Goal: Information Seeking & Learning: Learn about a topic

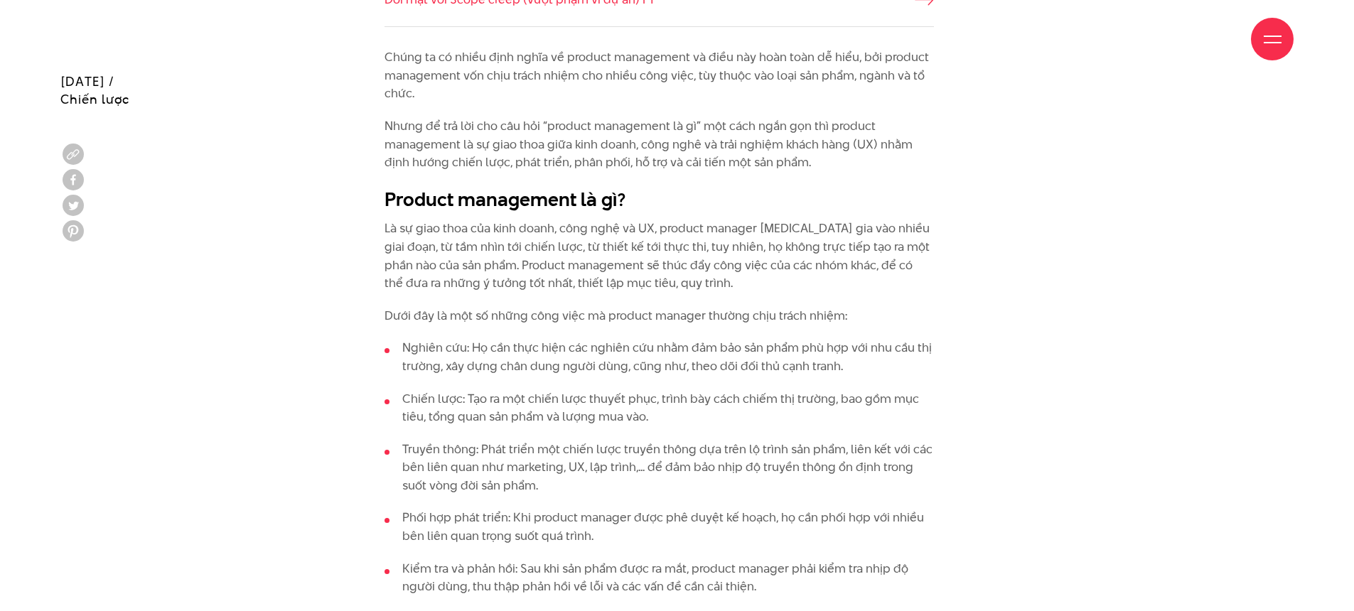
scroll to position [1256, 0]
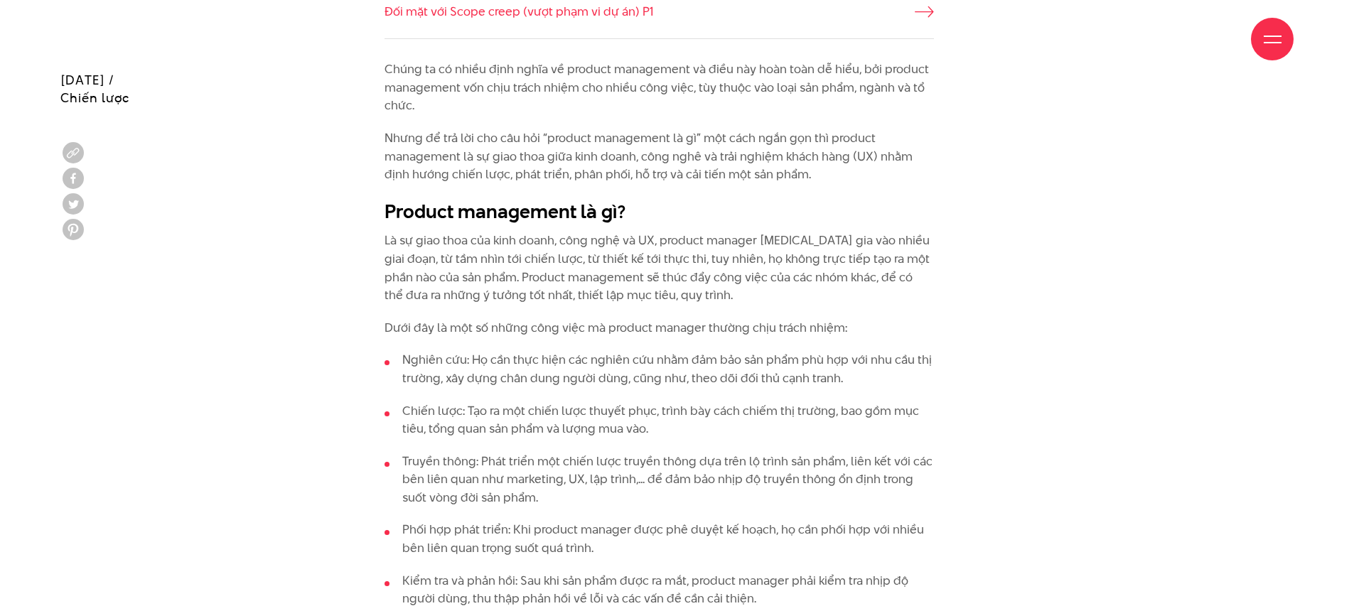
click at [711, 74] on div "Giới thiệu Dự án Dịch vụ Góc nhìn Liên hệ" at bounding box center [677, 39] width 1234 height 78
drag, startPoint x: 505, startPoint y: 89, endPoint x: 547, endPoint y: 88, distance: 42.0
click at [547, 88] on p "Chúng ta có nhiều định nghĩa về product management và điều này hoàn toàn dễ hiể…" at bounding box center [660, 87] width 550 height 55
drag, startPoint x: 702, startPoint y: 84, endPoint x: 713, endPoint y: 116, distance: 33.7
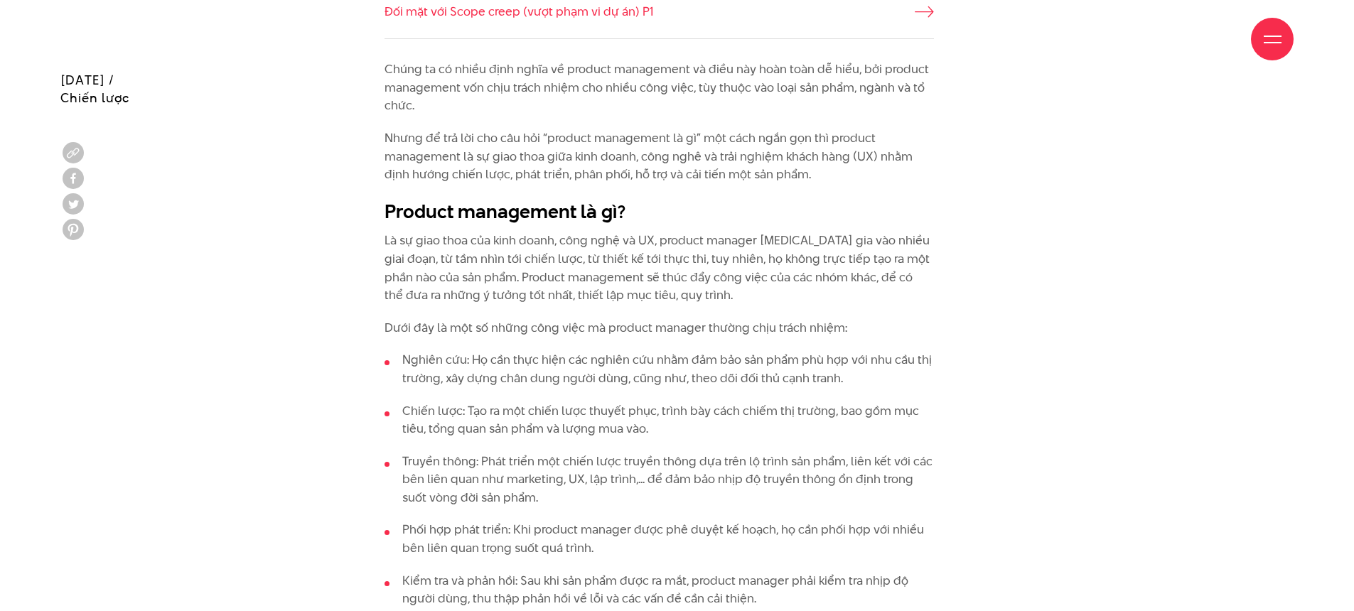
click at [660, 155] on p "Nhưng để trả lời cho câu hỏi “product management là gì” một cách ngắn gọn thì p…" at bounding box center [660, 156] width 550 height 55
drag, startPoint x: 633, startPoint y: 160, endPoint x: 533, endPoint y: 161, distance: 100.3
click at [533, 161] on p "Nhưng để trả lời cho câu hỏi “product management là gì” một cách ngắn gọn thì p…" at bounding box center [660, 156] width 550 height 55
drag, startPoint x: 643, startPoint y: 157, endPoint x: 706, endPoint y: 154, distance: 62.6
click at [706, 154] on p "Nhưng để trả lời cho câu hỏi “product management là gì” một cách ngắn gọn thì p…" at bounding box center [660, 156] width 550 height 55
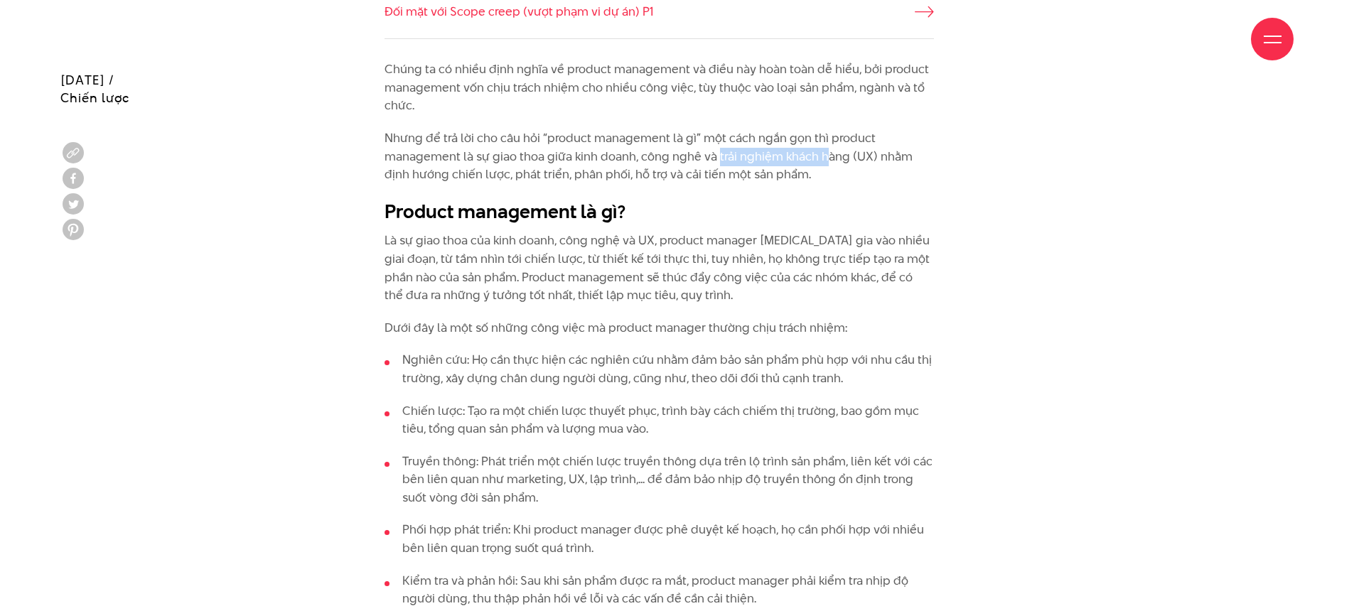
drag, startPoint x: 717, startPoint y: 156, endPoint x: 831, endPoint y: 166, distance: 114.2
click at [828, 164] on p "Nhưng để trả lời cho câu hỏi “product management là gì” một cách ngắn gọn thì p…" at bounding box center [660, 156] width 550 height 55
drag, startPoint x: 516, startPoint y: 173, endPoint x: 828, endPoint y: 181, distance: 311.5
click at [828, 181] on p "Nhưng để trả lời cho câu hỏi “product management là gì” một cách ngắn gọn thì p…" at bounding box center [660, 156] width 550 height 55
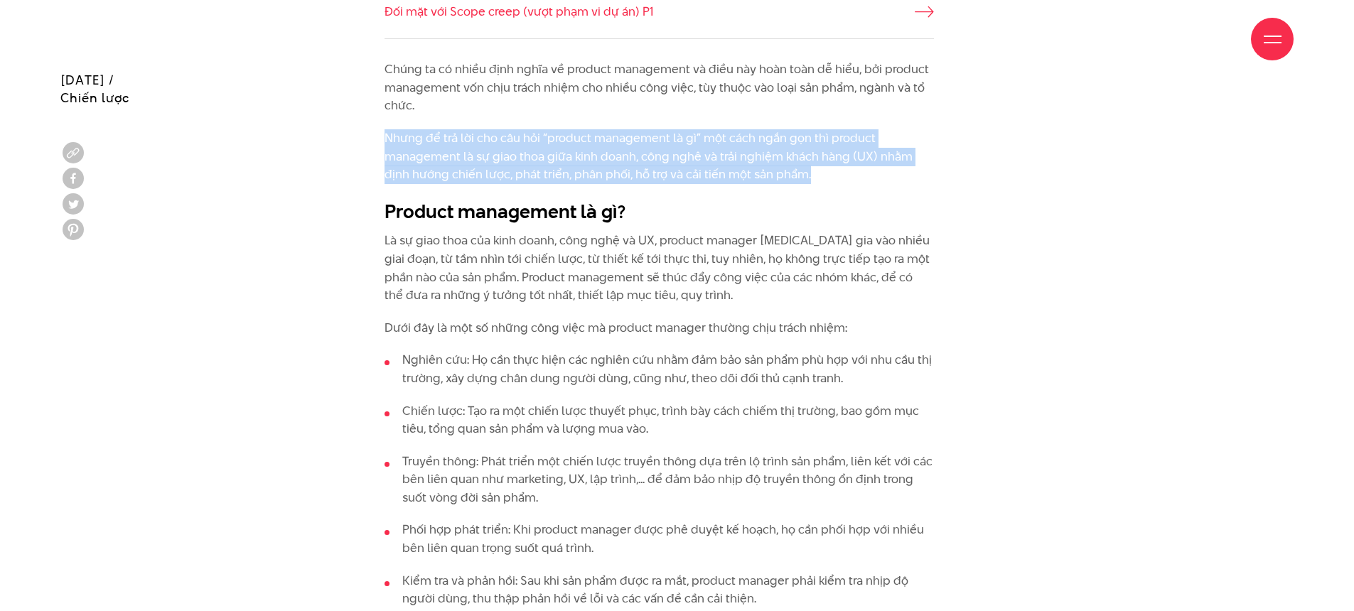
drag, startPoint x: 838, startPoint y: 178, endPoint x: 385, endPoint y: 143, distance: 453.5
click at [385, 143] on p "Nhưng để trả lời cho câu hỏi “product management là gì” một cách ngắn gọn thì p…" at bounding box center [660, 156] width 550 height 55
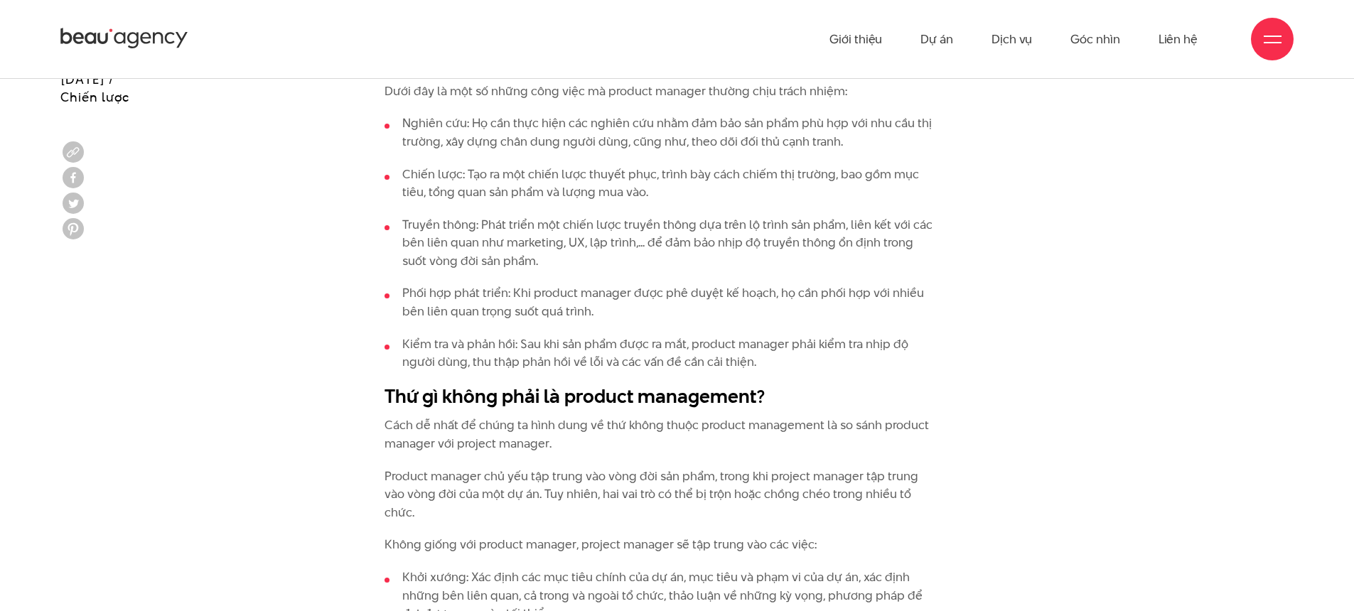
scroll to position [1492, 0]
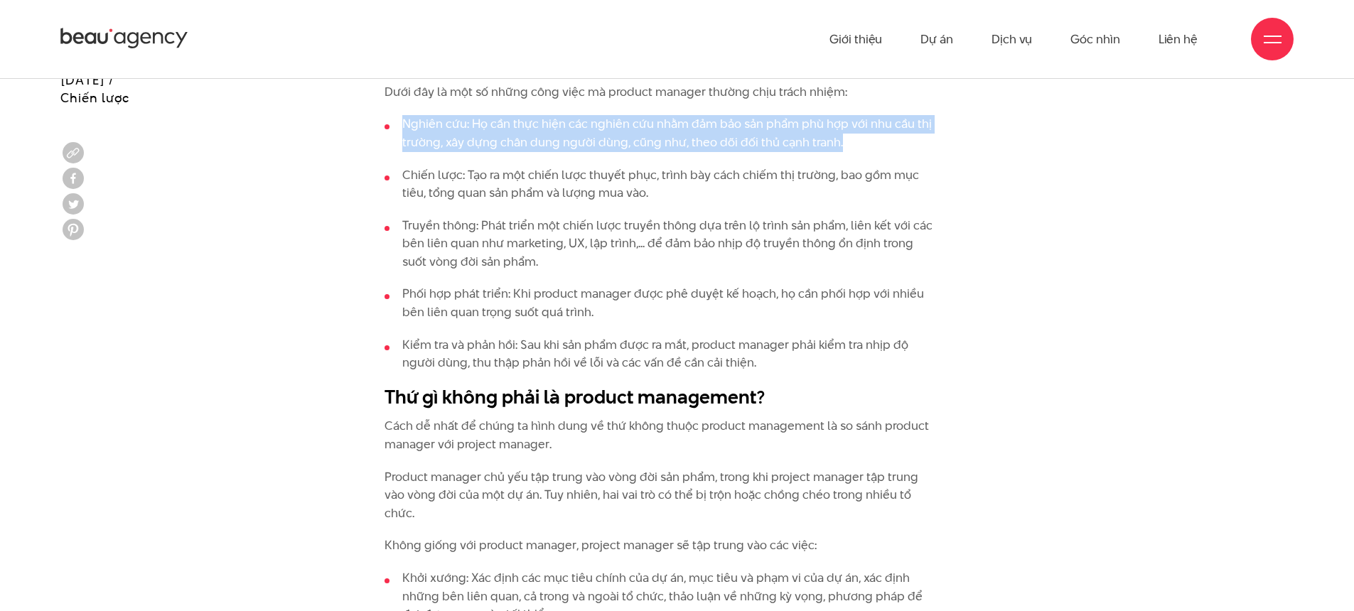
drag, startPoint x: 401, startPoint y: 121, endPoint x: 892, endPoint y: 151, distance: 491.5
click at [892, 151] on li "Nghiên cứu: Họ cần thực hiện các nghiên cứu nhằm đảm bảo sản phẩm phù hợp với n…" at bounding box center [660, 133] width 550 height 36
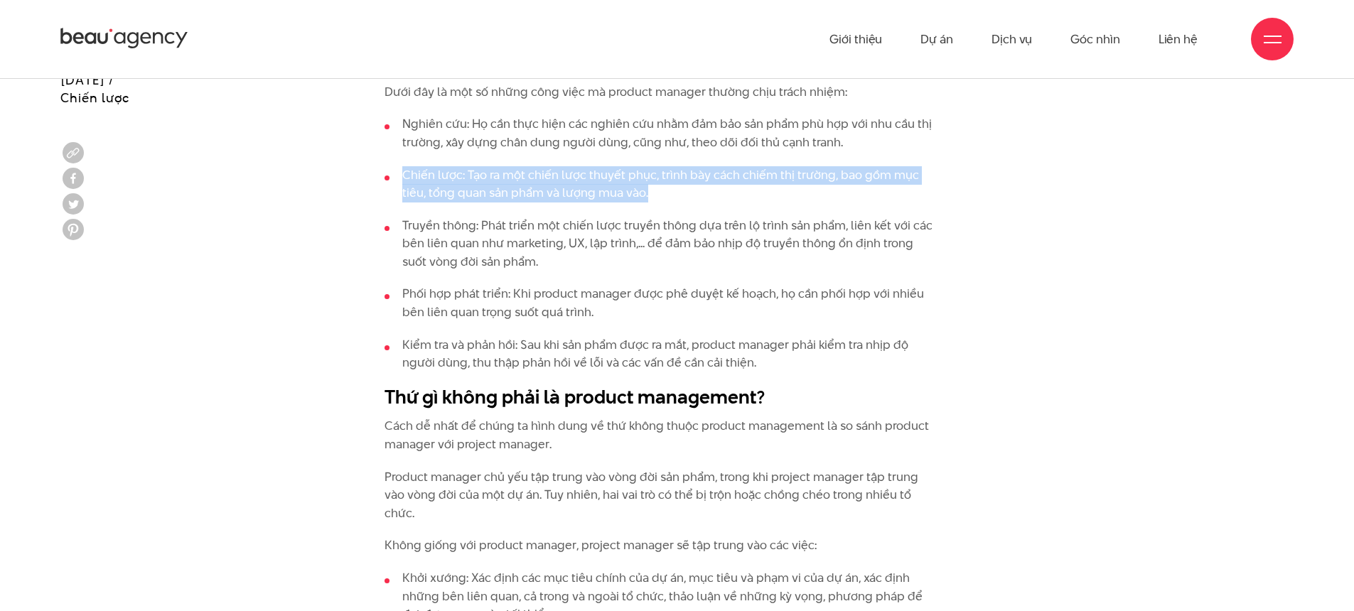
drag, startPoint x: 404, startPoint y: 176, endPoint x: 808, endPoint y: 195, distance: 405.0
click at [805, 194] on li "Chiến lược: Tạo ra một chiến lược thuyết phục, trình bày cách chiếm thị trường,…" at bounding box center [660, 184] width 550 height 36
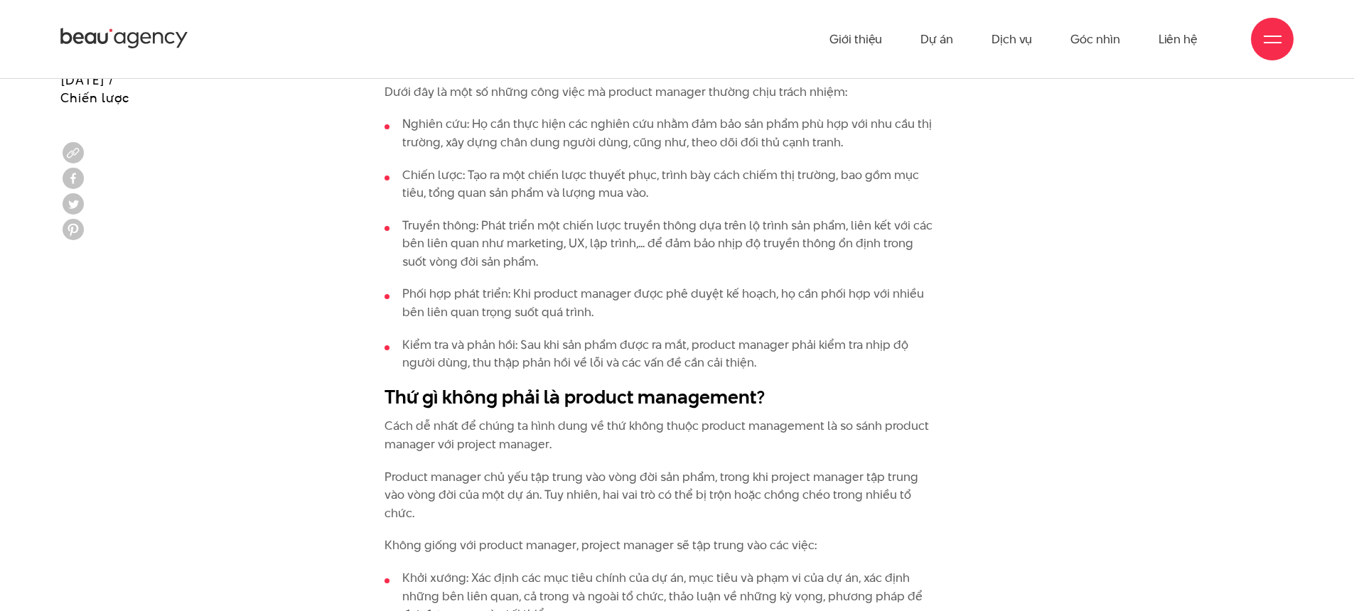
click at [814, 205] on ul "Nghiên cứu: Họ cần thực hiện các nghiên cứu nhằm đảm bảo sản phẩm phù hợp với n…" at bounding box center [660, 243] width 550 height 257
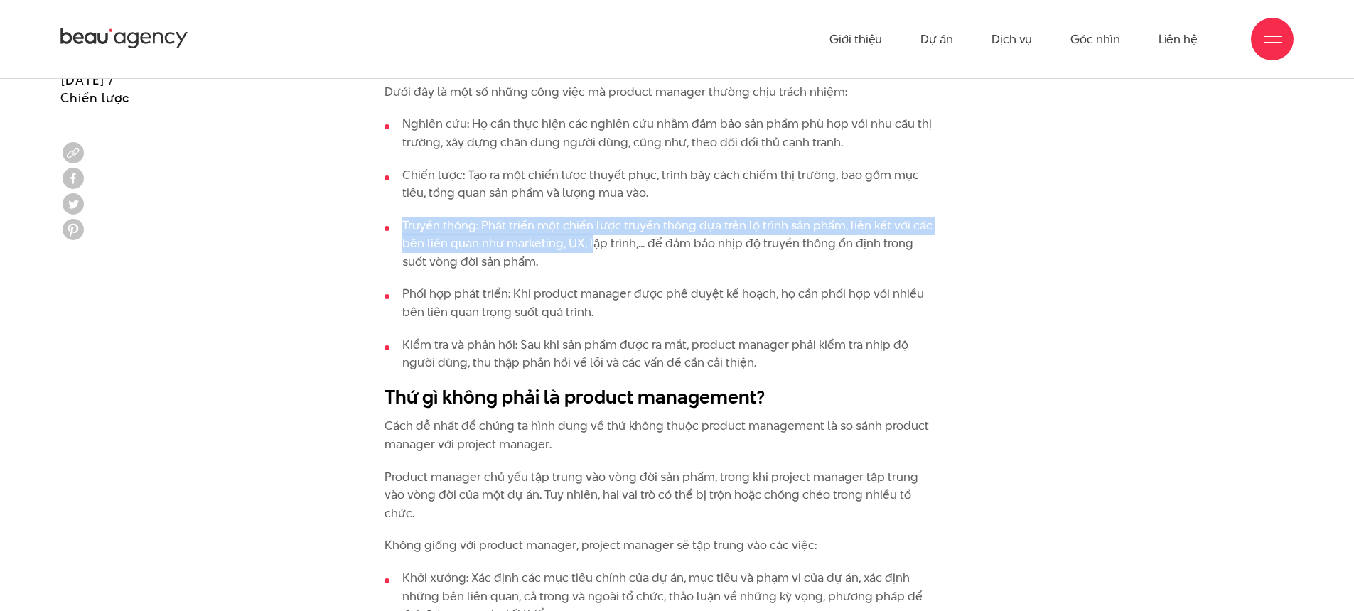
drag, startPoint x: 398, startPoint y: 218, endPoint x: 589, endPoint y: 255, distance: 194.1
click at [591, 252] on li "Truyền thông: Phát triển một chiến lược truyền thông dựa trên lộ trình sản phẩm…" at bounding box center [660, 244] width 550 height 55
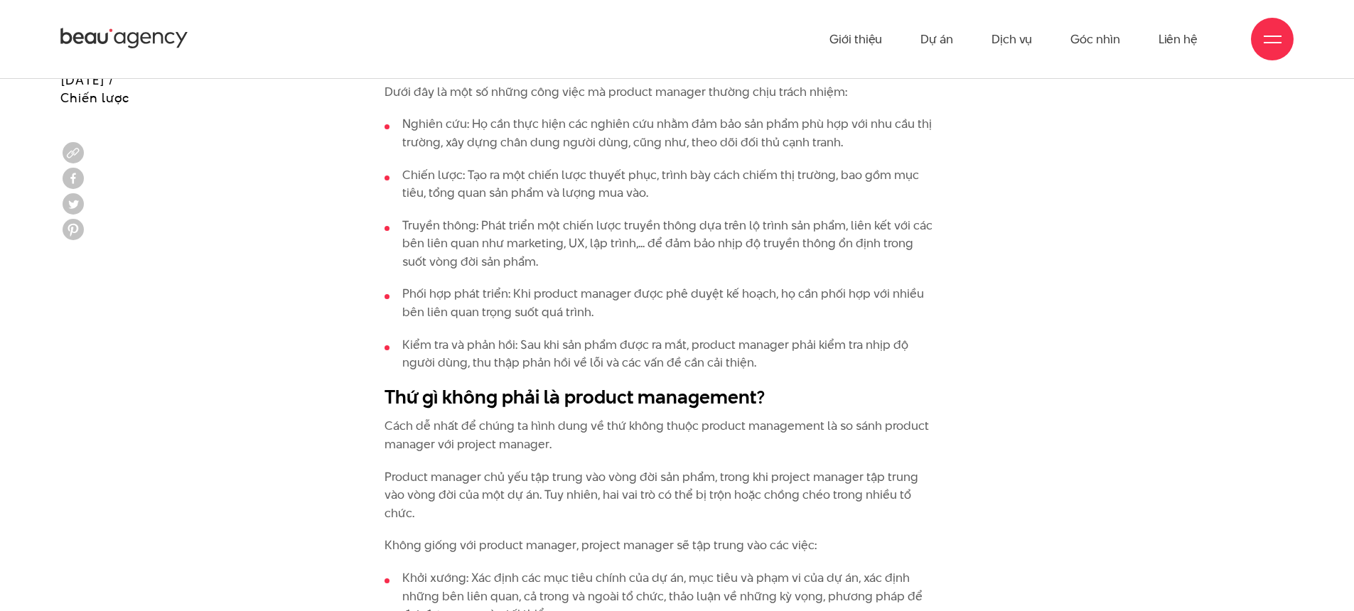
click at [587, 263] on li "Truyền thông: Phát triển một chiến lược truyền thông dựa trên lộ trình sản phẩm…" at bounding box center [660, 244] width 550 height 55
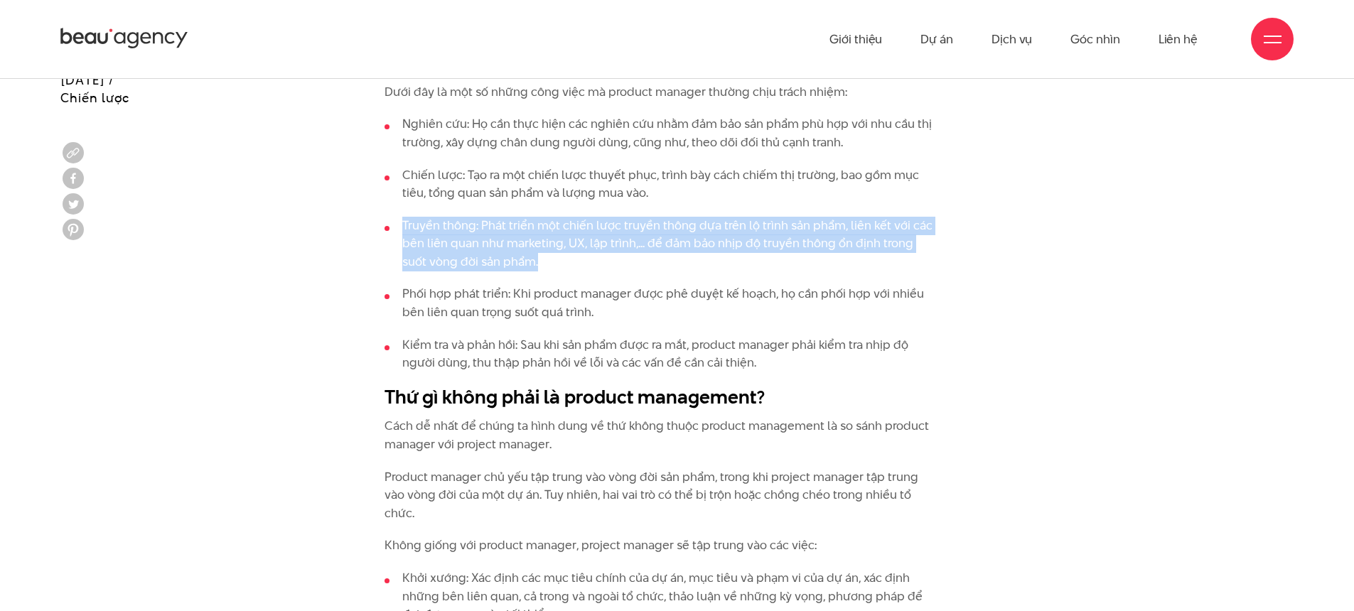
drag, startPoint x: 579, startPoint y: 261, endPoint x: 402, endPoint y: 232, distance: 179.3
click at [402, 232] on li "Truyền thông: Phát triển một chiến lược truyền thông dựa trên lộ trình sản phẩm…" at bounding box center [660, 244] width 550 height 55
click at [656, 253] on li "Truyền thông: Phát triển một chiến lược truyền thông dựa trên lộ trình sản phẩm…" at bounding box center [660, 244] width 550 height 55
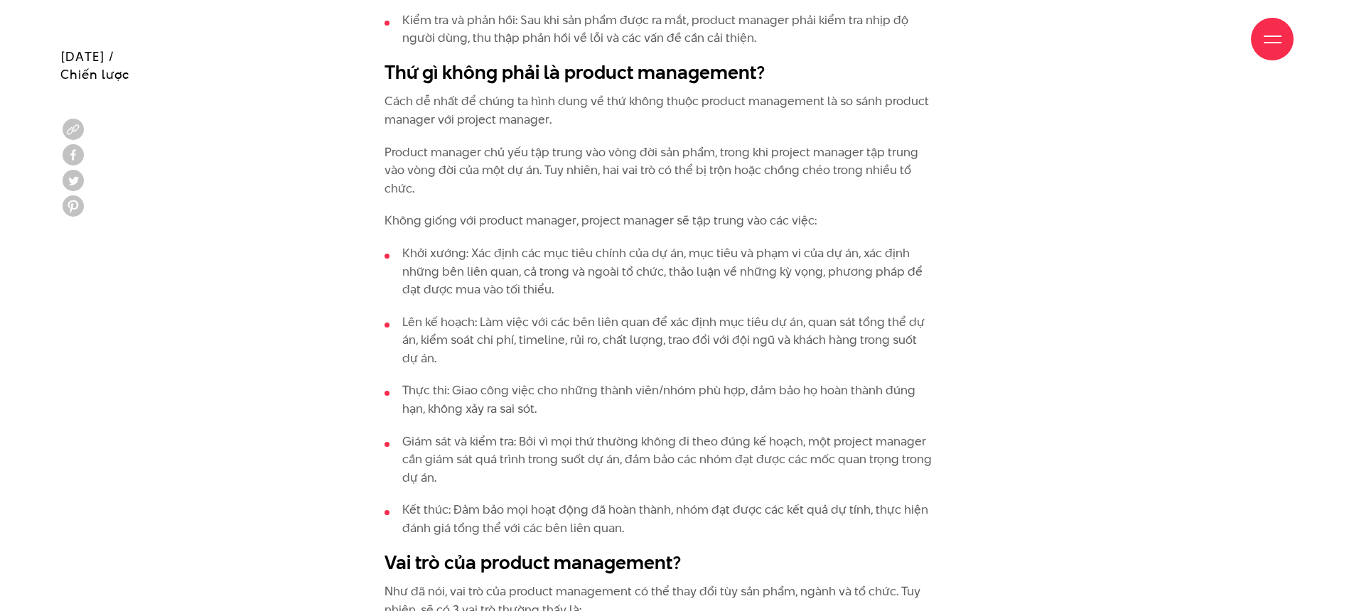
scroll to position [1826, 0]
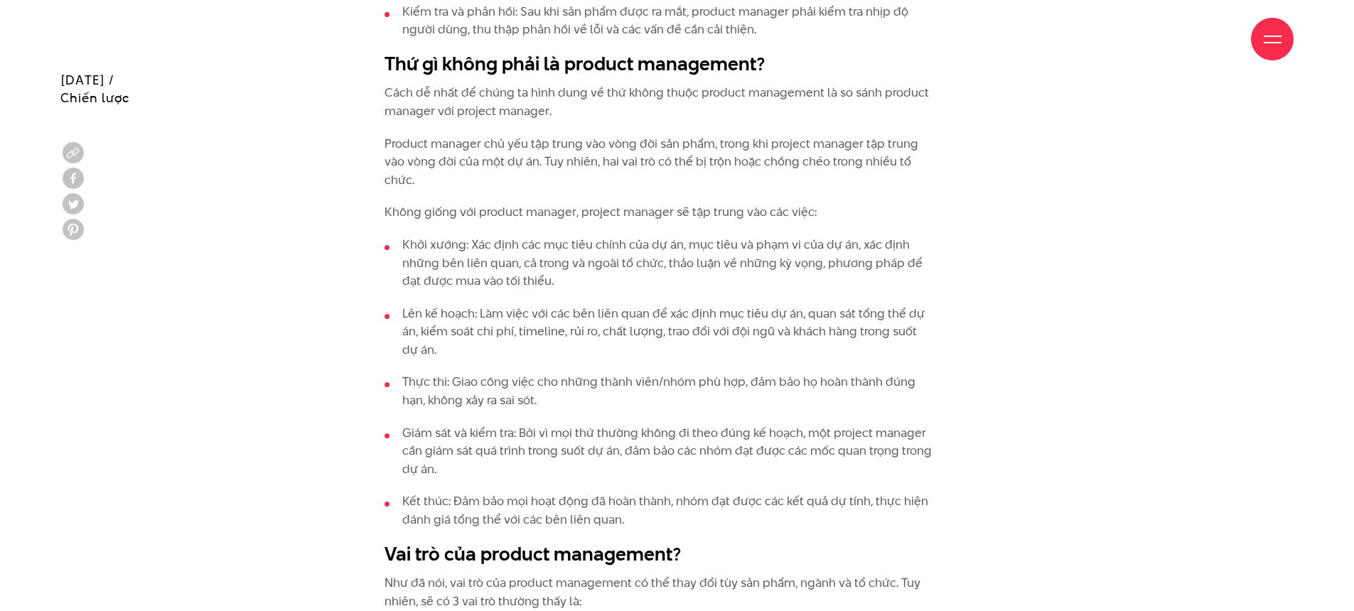
click at [454, 114] on p "Cách dễ nhất để chúng ta hình dung về thứ không thuộc product management là so …" at bounding box center [660, 102] width 550 height 36
drag, startPoint x: 382, startPoint y: 142, endPoint x: 482, endPoint y: 144, distance: 100.3
click at [482, 144] on div "Chúng ta có nhiều định nghĩa về product management và điều này hoàn toàn dễ hiể…" at bounding box center [677, 591] width 635 height 2201
click at [513, 147] on p "Product manager chủ yếu tập trung vào vòng đời sản phẩm, trong khi project mana…" at bounding box center [660, 162] width 550 height 55
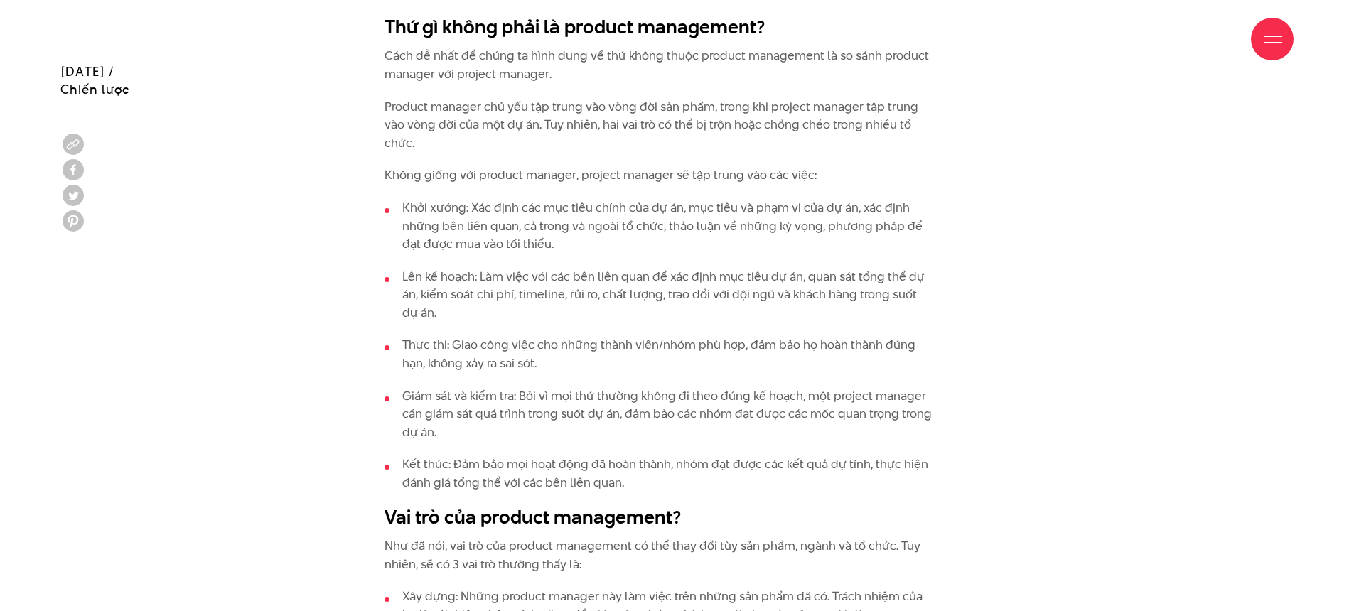
scroll to position [1872, 0]
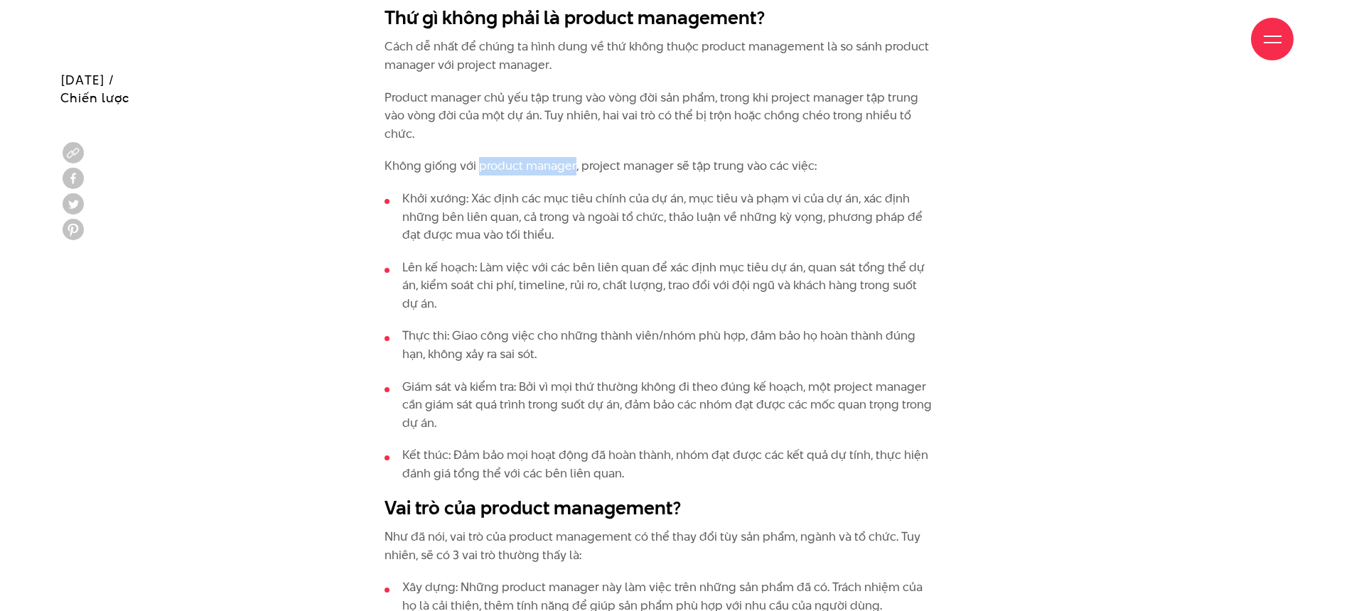
drag, startPoint x: 479, startPoint y: 167, endPoint x: 573, endPoint y: 170, distance: 93.9
click at [573, 170] on p "Không giống với product manager, project manager sẽ tập trung vào các việc:" at bounding box center [660, 166] width 550 height 18
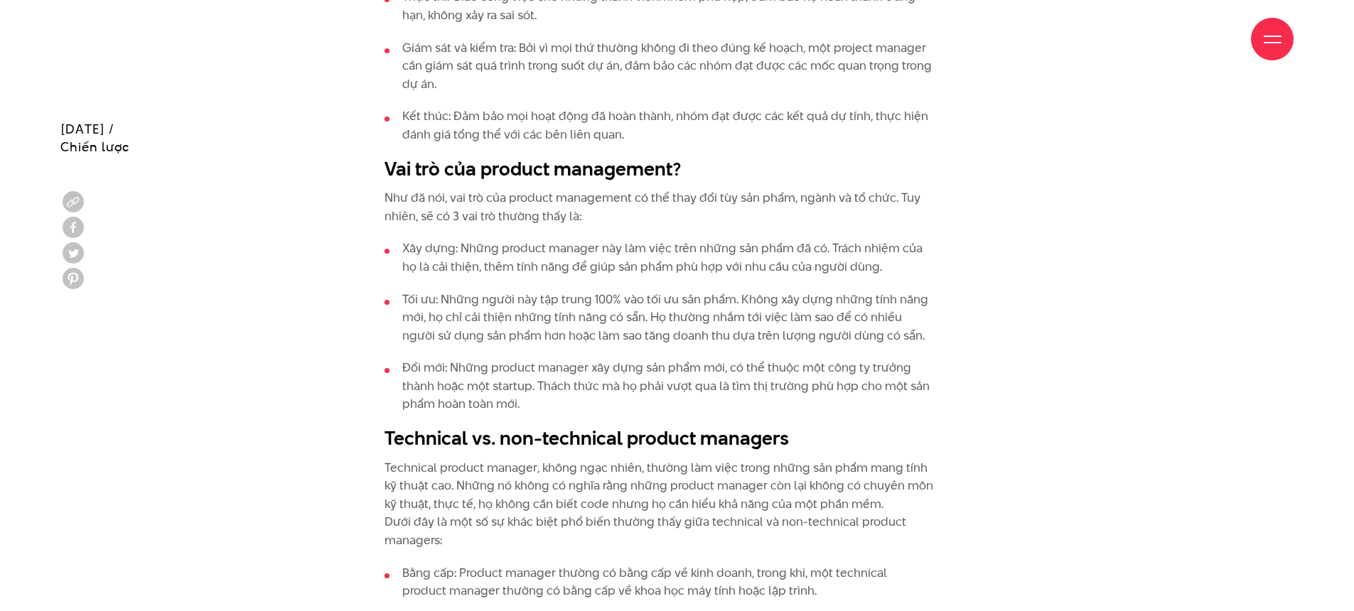
scroll to position [2298, 0]
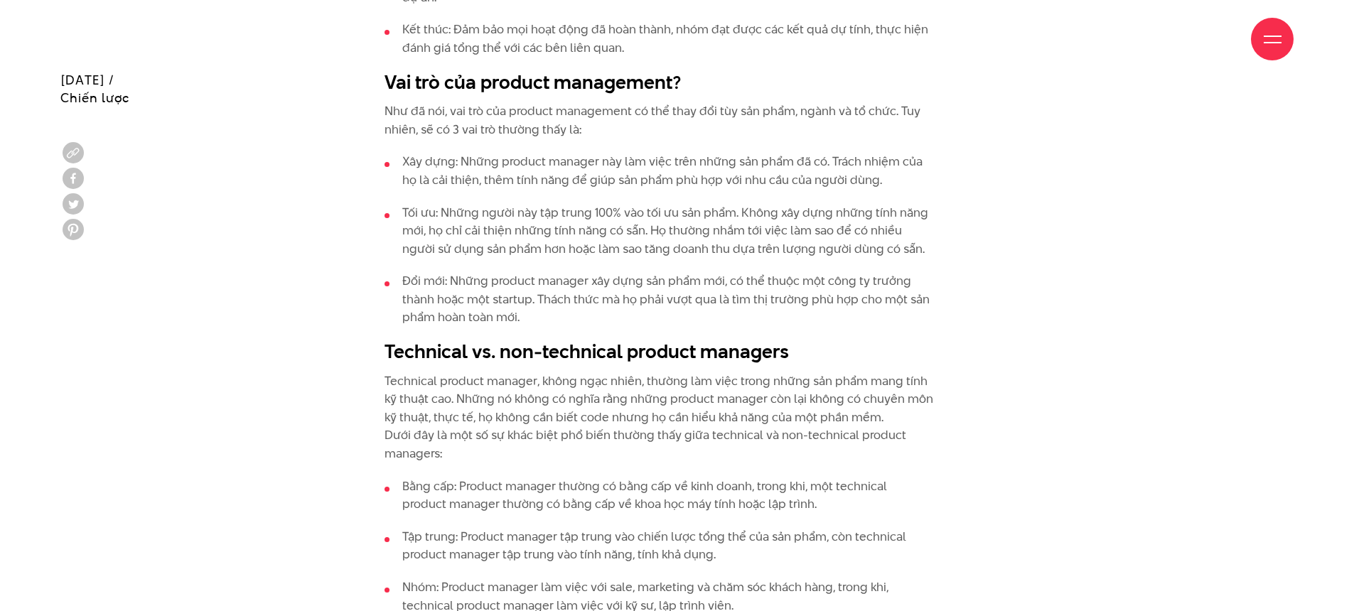
click at [540, 316] on li "Đổi mới: Những product manager xây dựng sản phẩm mới, có thể thuộc một công ty …" at bounding box center [660, 299] width 550 height 55
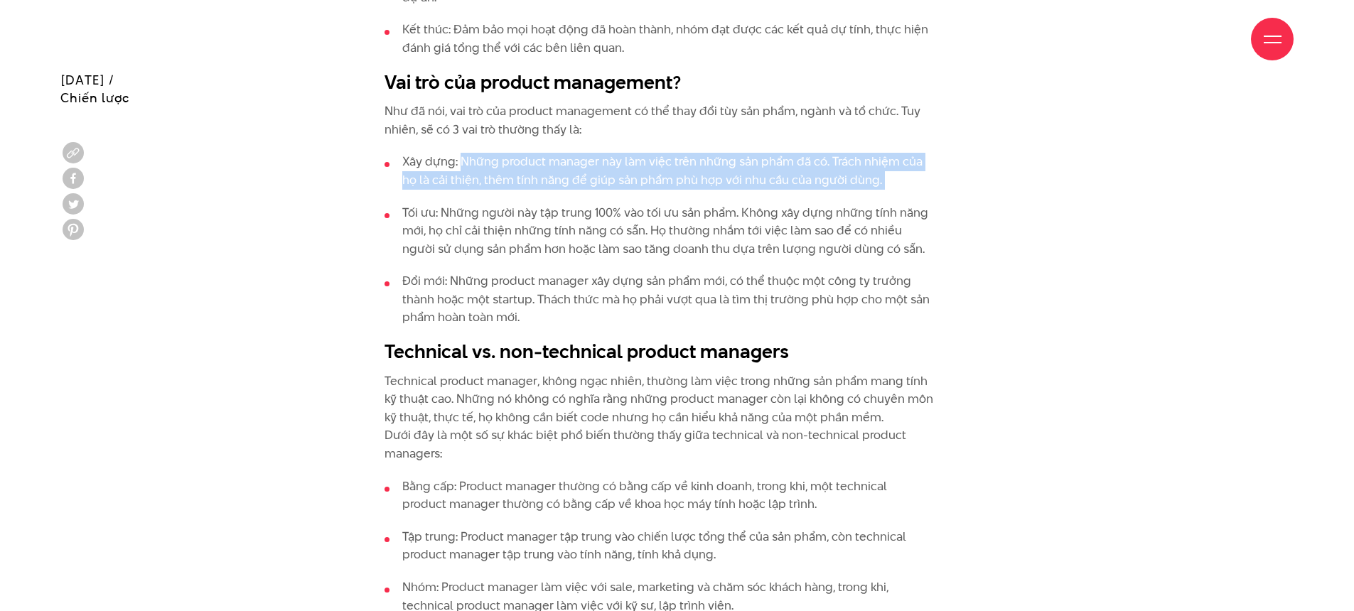
drag, startPoint x: 462, startPoint y: 161, endPoint x: 889, endPoint y: 190, distance: 427.5
click at [889, 190] on ul "Xây dựng: Những product manager này làm việc trên những sản phẩm đã có. Trách n…" at bounding box center [660, 240] width 550 height 174
click at [983, 185] on div "Chúng ta có nhiều định nghĩa về product management và điều này hoàn toàn dễ hiể…" at bounding box center [677, 119] width 635 height 2201
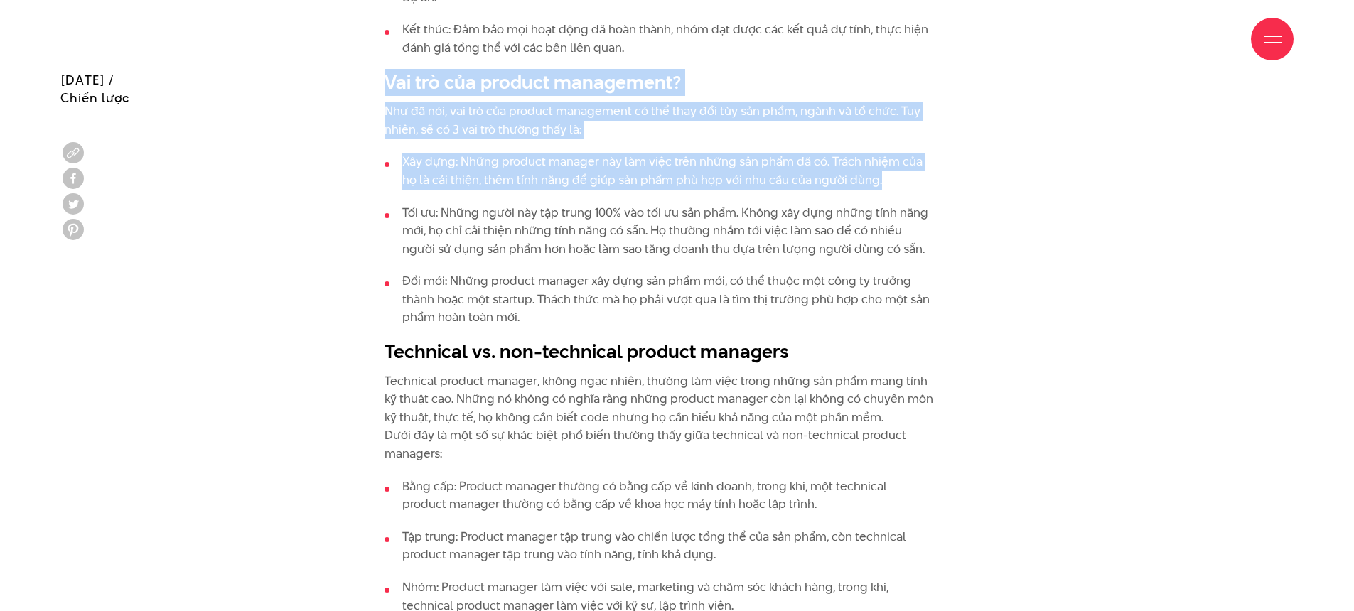
drag, startPoint x: 956, startPoint y: 187, endPoint x: 378, endPoint y: 82, distance: 586.7
click at [379, 82] on div "Chúng ta có nhiều định nghĩa về product management và điều này hoàn toàn dễ hiể…" at bounding box center [677, 119] width 635 height 2201
click at [972, 171] on div "Chúng ta có nhiều định nghĩa về product management và điều này hoàn toàn dễ hiể…" at bounding box center [677, 119] width 635 height 2201
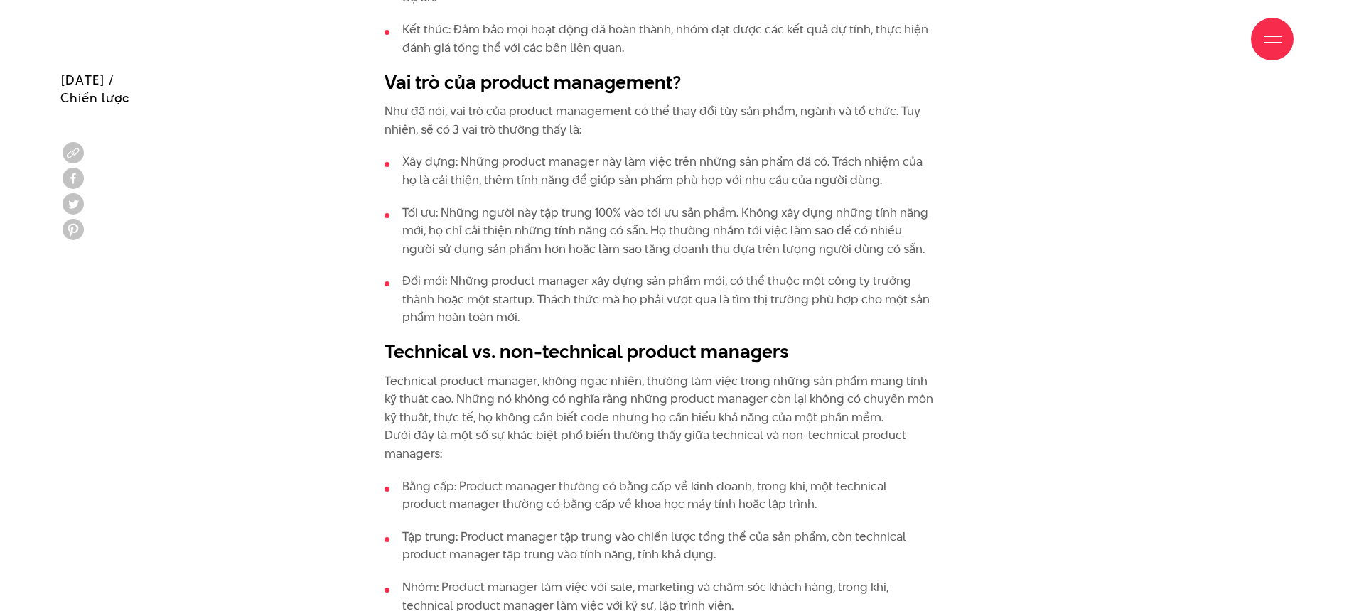
drag, startPoint x: 868, startPoint y: 178, endPoint x: 830, endPoint y: 174, distance: 37.8
click at [858, 179] on li "Xây dựng: Những product manager này làm việc trên những sản phẩm đã có. Trách n…" at bounding box center [660, 171] width 550 height 36
drag, startPoint x: 749, startPoint y: 164, endPoint x: 567, endPoint y: 151, distance: 182.5
click at [568, 151] on div "Chúng ta có nhiều định nghĩa về product management và điều này hoàn toàn dễ hiể…" at bounding box center [660, 112] width 550 height 2187
drag, startPoint x: 909, startPoint y: 191, endPoint x: 883, endPoint y: 179, distance: 28.9
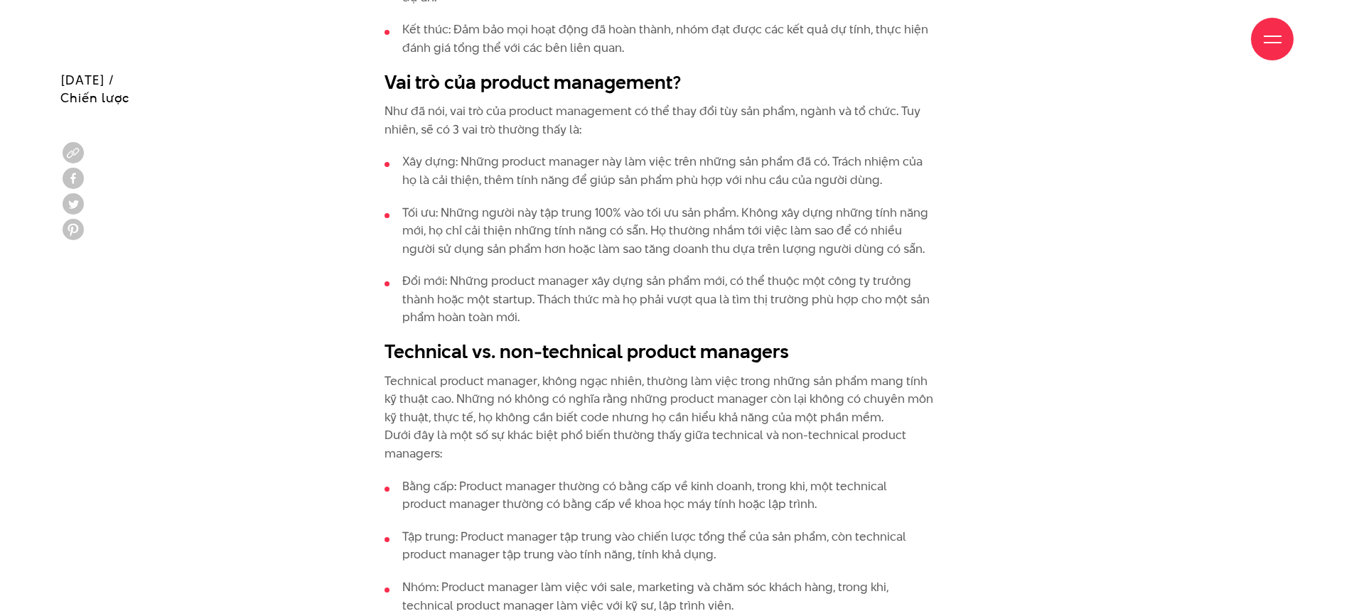
click at [909, 191] on ul "Xây dựng: Những product manager này làm việc trên những sản phẩm đã có. Trách n…" at bounding box center [660, 240] width 550 height 174
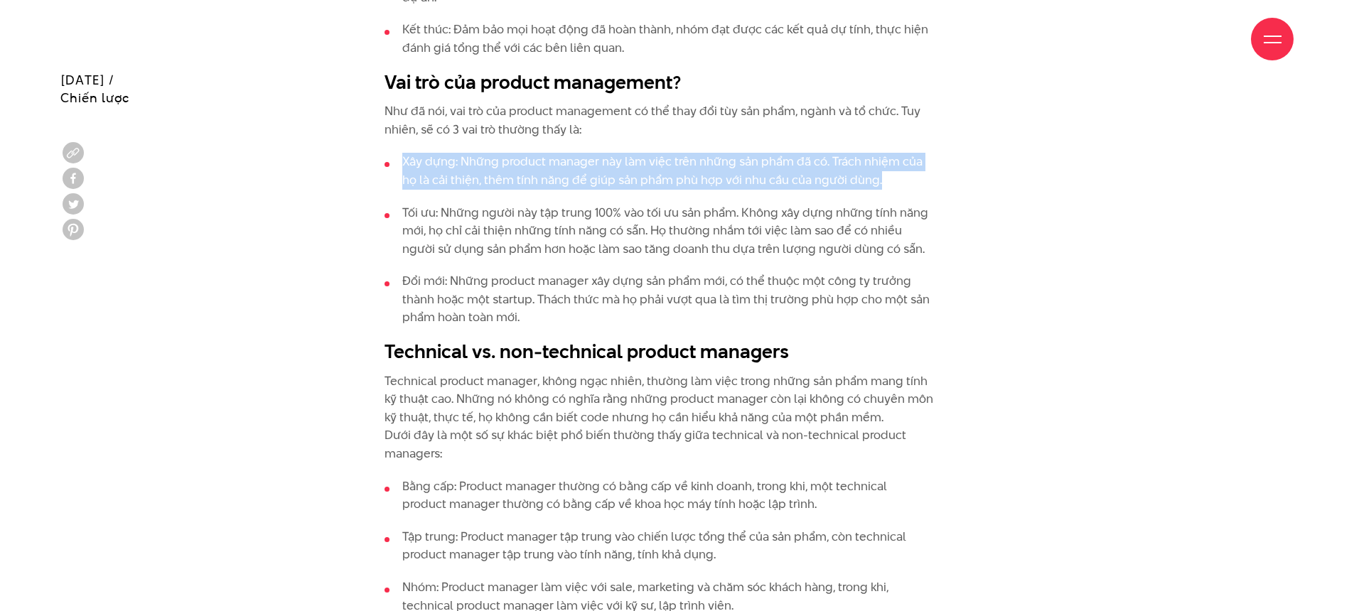
drag, startPoint x: 880, startPoint y: 176, endPoint x: 340, endPoint y: 144, distance: 541.3
click at [341, 149] on div "Chúng ta có nhiều định nghĩa về product management và điều này hoàn toàn dễ hiể…" at bounding box center [677, 119] width 1269 height 2201
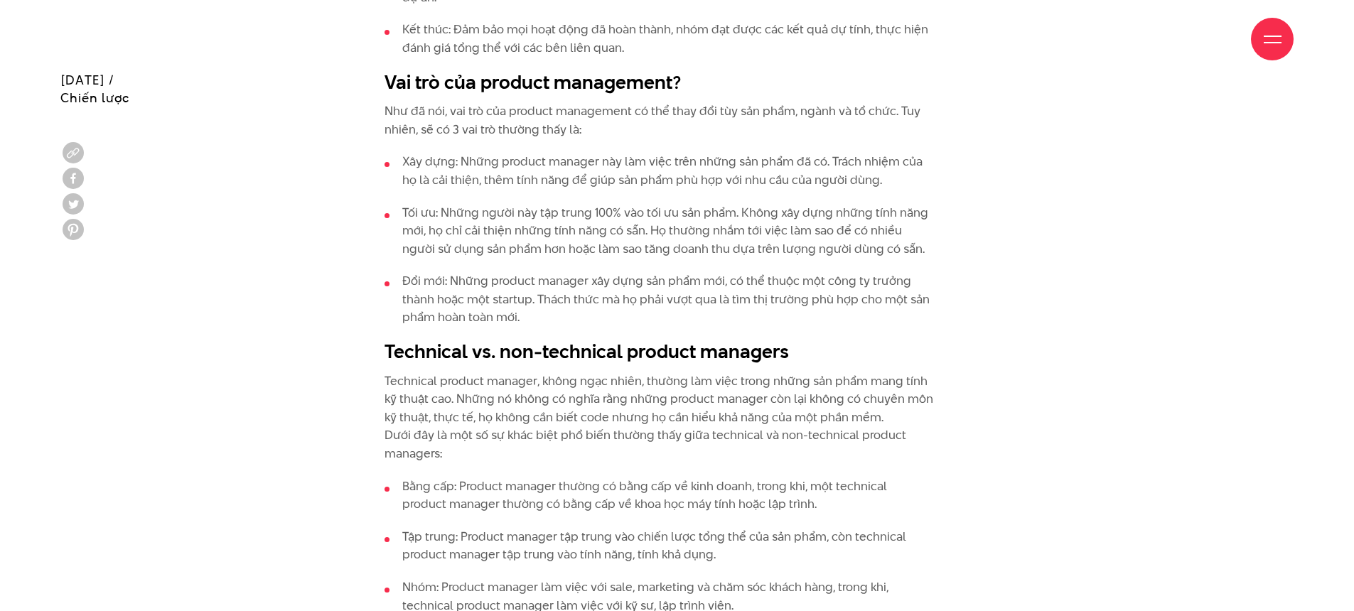
click at [906, 204] on li "Tối ưu: Những người này tập trung 100% vào tối ưu sản phẩm. Không xây dựng nhữn…" at bounding box center [660, 231] width 550 height 55
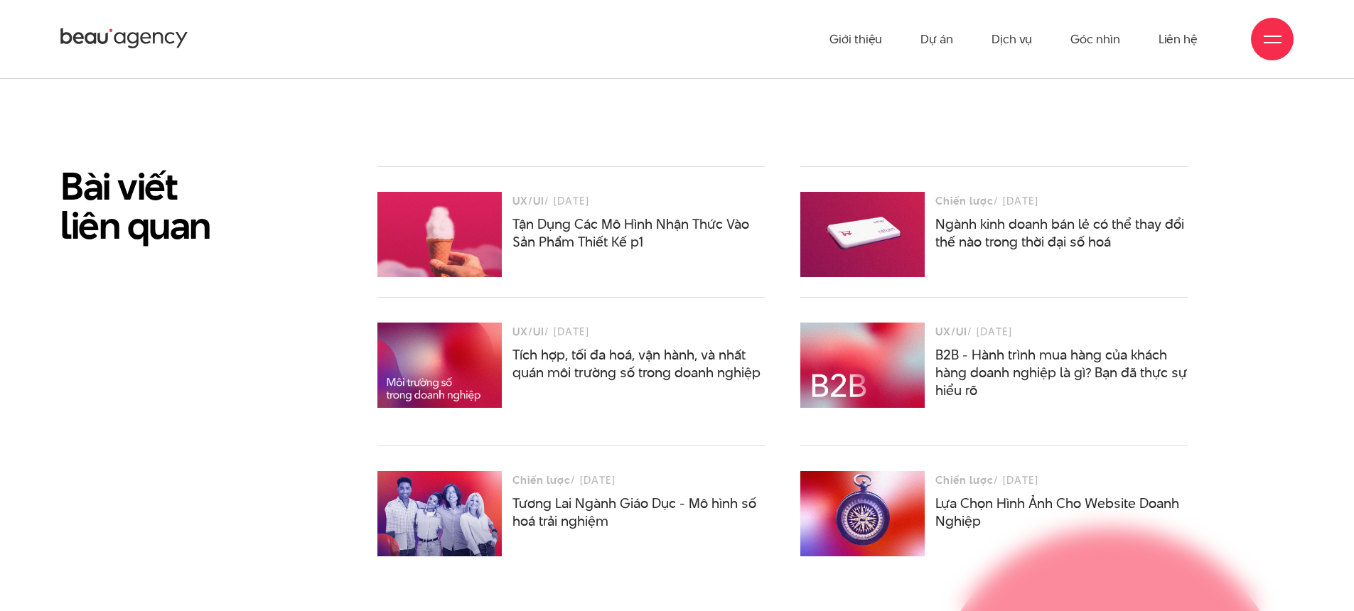
scroll to position [3448, 0]
